Goal: Task Accomplishment & Management: Use online tool/utility

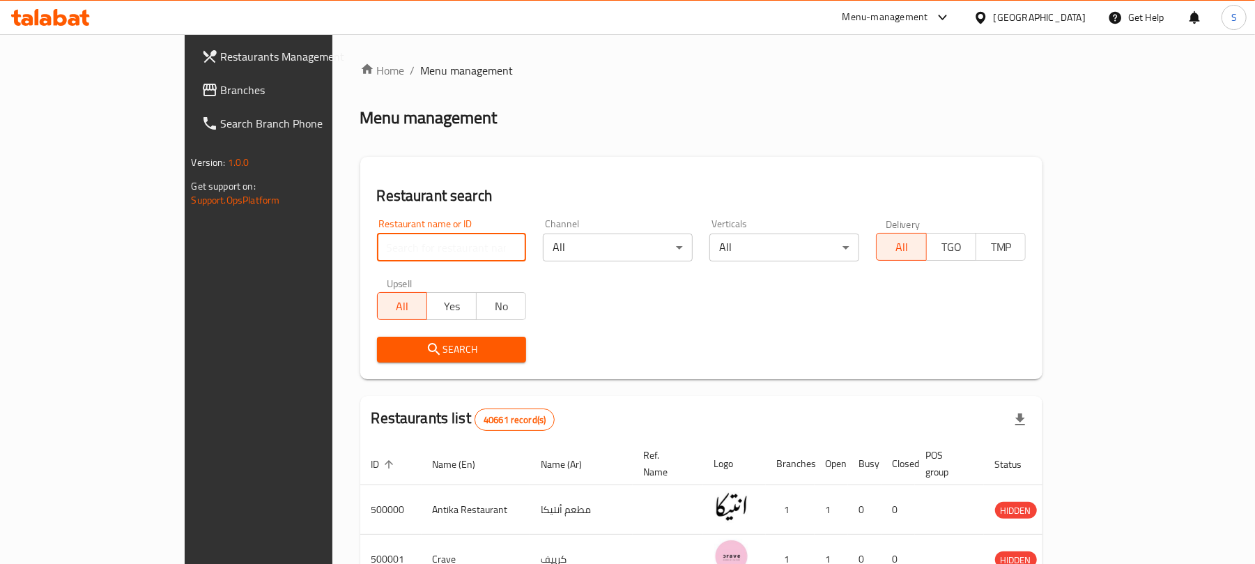
paste input "625875"
click at [380, 254] on input "search" at bounding box center [452, 247] width 150 height 28
click at [377, 246] on input "625875" at bounding box center [452, 247] width 150 height 28
type input "625875"
click button "Search" at bounding box center [452, 349] width 150 height 26
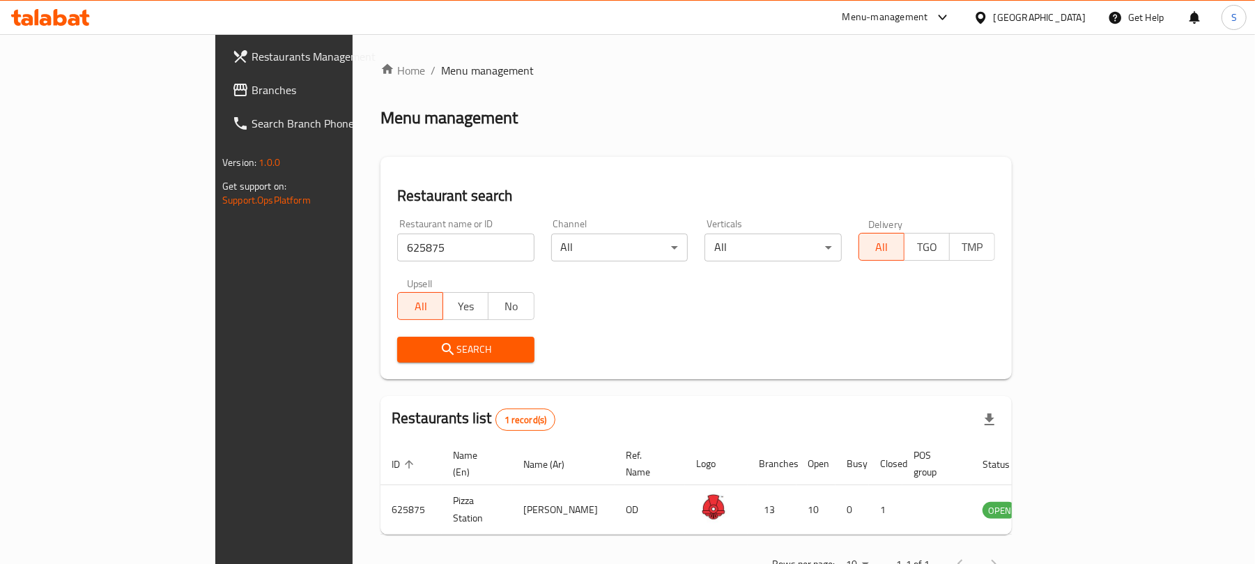
click at [744, 107] on div "Menu management" at bounding box center [695, 118] width 631 height 22
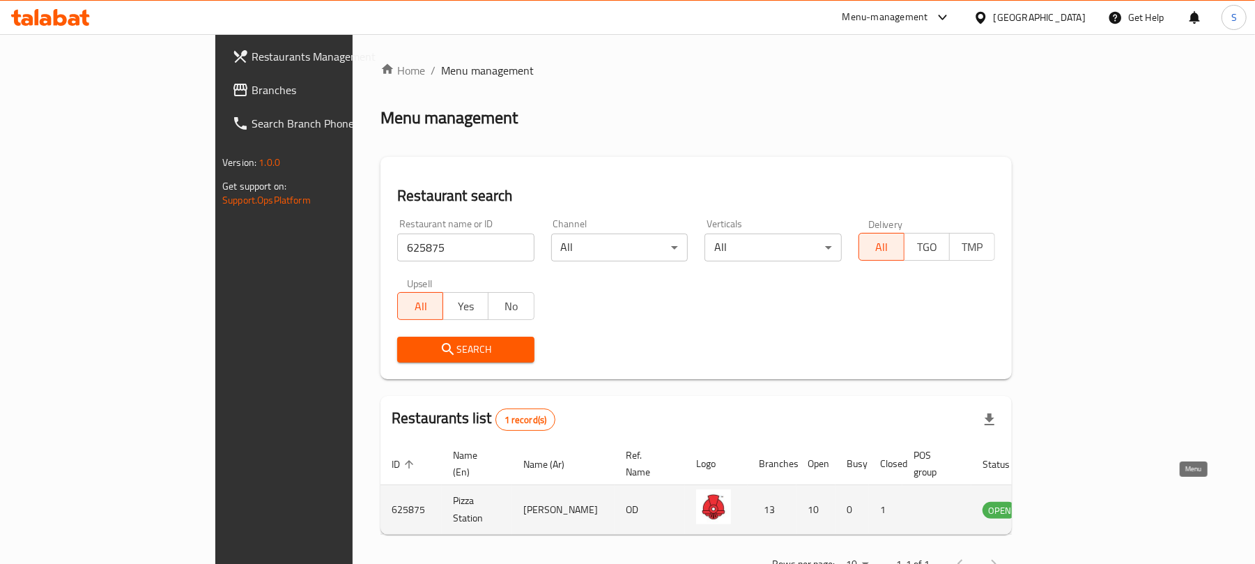
drag, startPoint x: 1184, startPoint y: 508, endPoint x: 1181, endPoint y: 492, distance: 16.3
click at [1092, 492] on td "enhanced table" at bounding box center [1068, 509] width 48 height 49
click at [1071, 504] on icon "enhanced table" at bounding box center [1063, 510] width 15 height 12
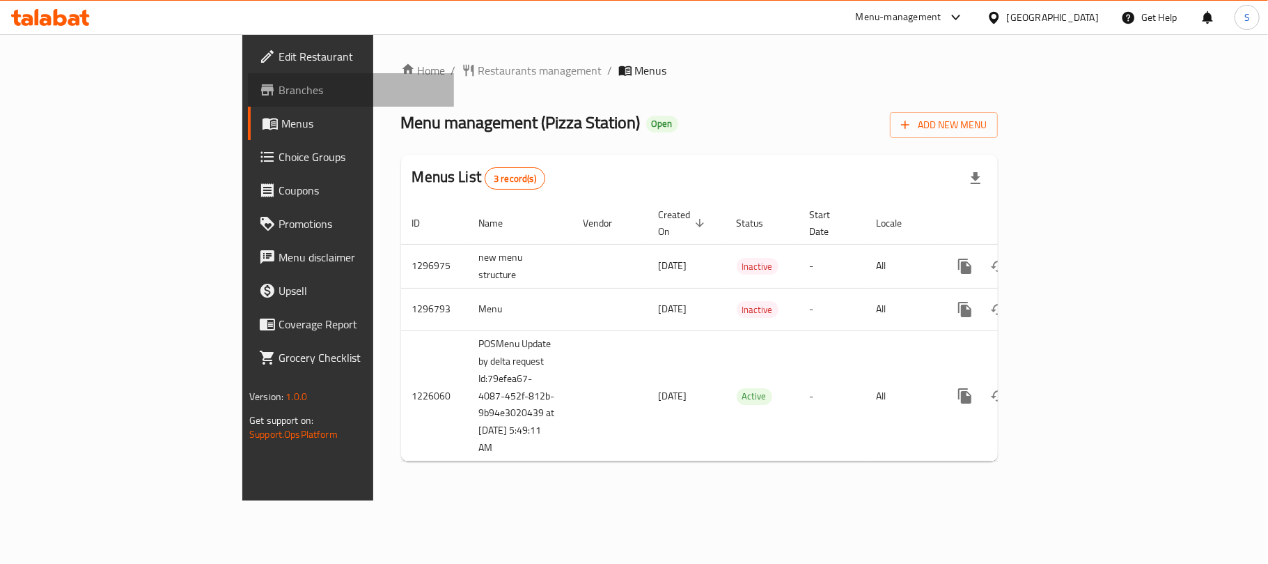
click at [279, 93] on span "Branches" at bounding box center [361, 90] width 164 height 17
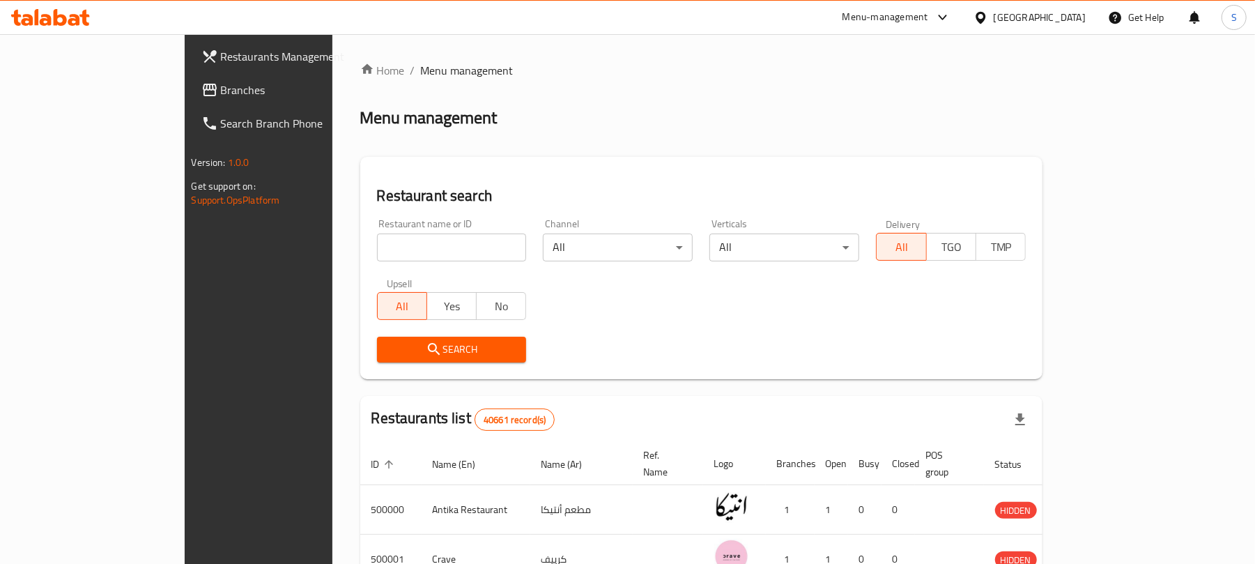
click at [951, 18] on icon at bounding box center [942, 17] width 17 height 17
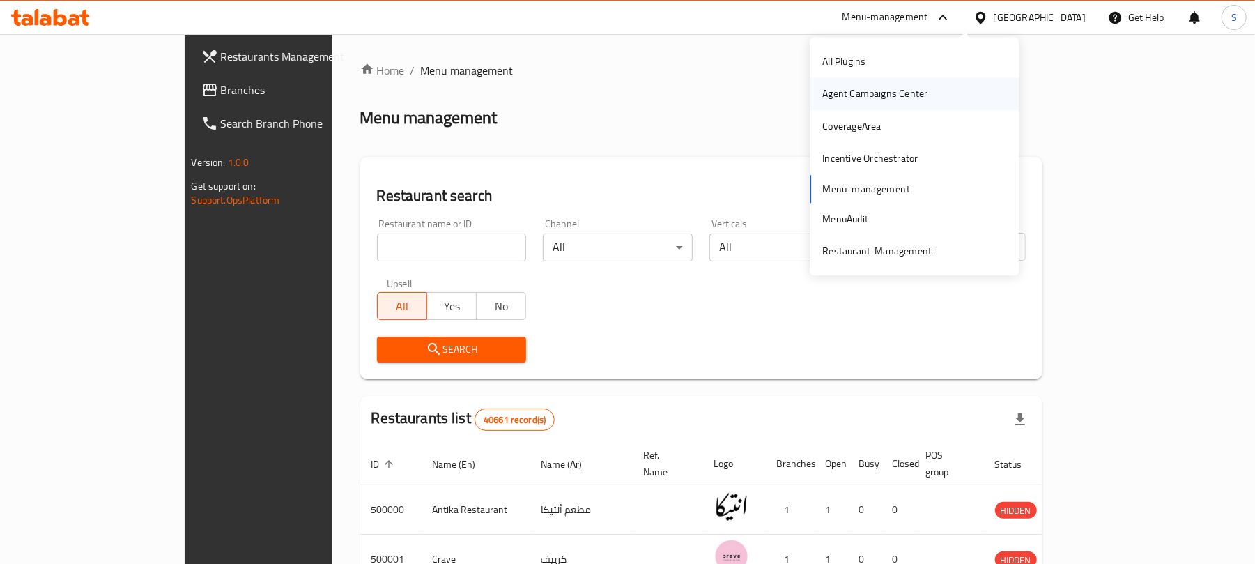
click at [876, 86] on div "Agent Campaigns Center" at bounding box center [874, 93] width 105 height 15
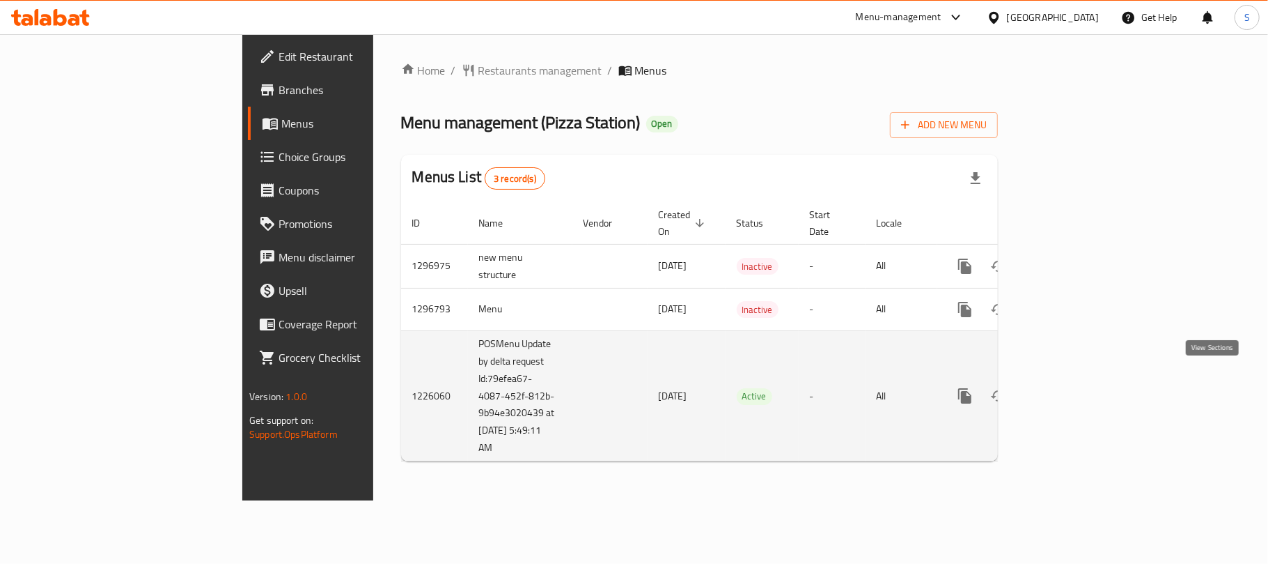
click at [1074, 387] on icon "enhanced table" at bounding box center [1065, 395] width 17 height 17
